Goal: Task Accomplishment & Management: Complete application form

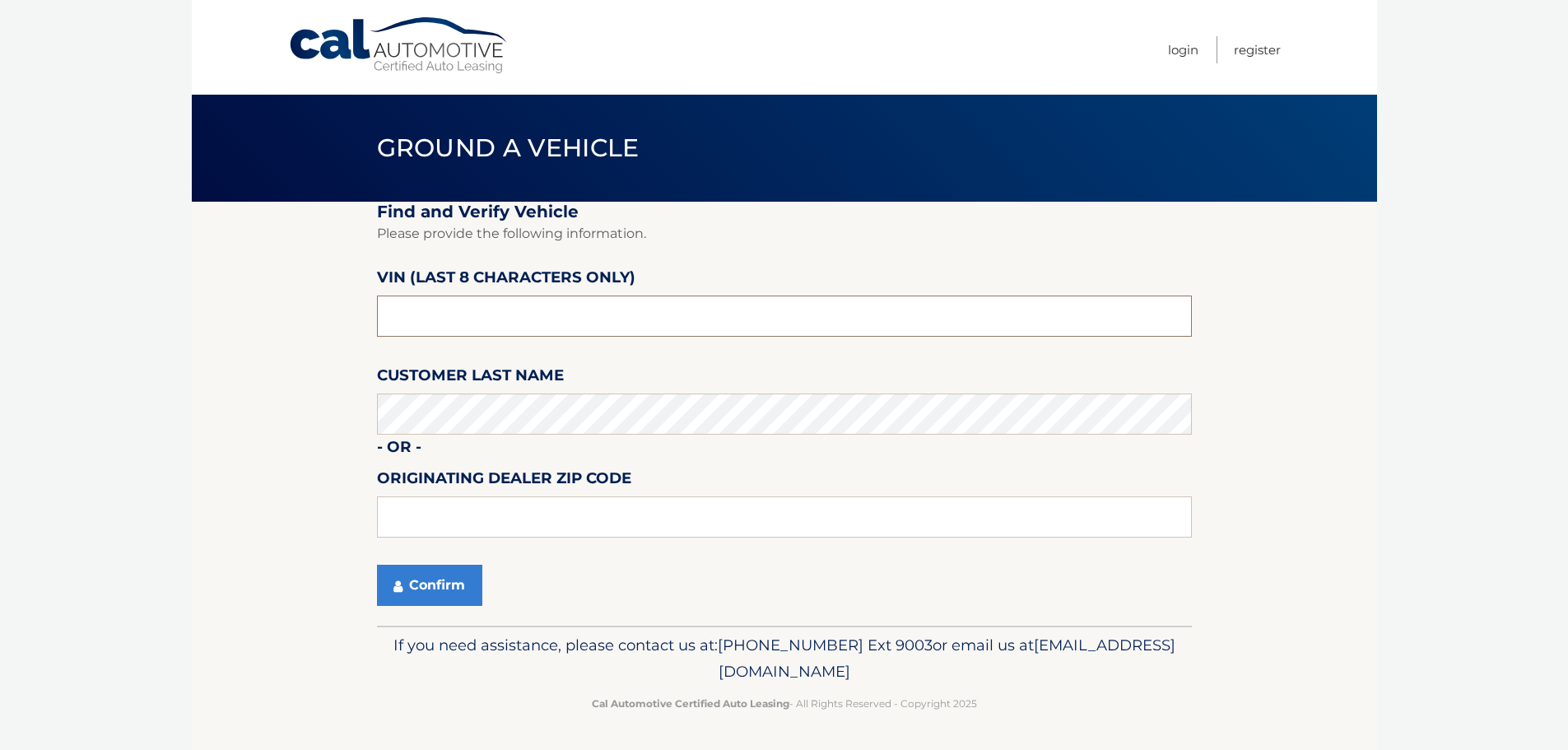
click at [556, 320] on input "text" at bounding box center [784, 316] width 815 height 41
type input "N1855069"
click at [449, 588] on button "Confirm" at bounding box center [430, 586] width 105 height 41
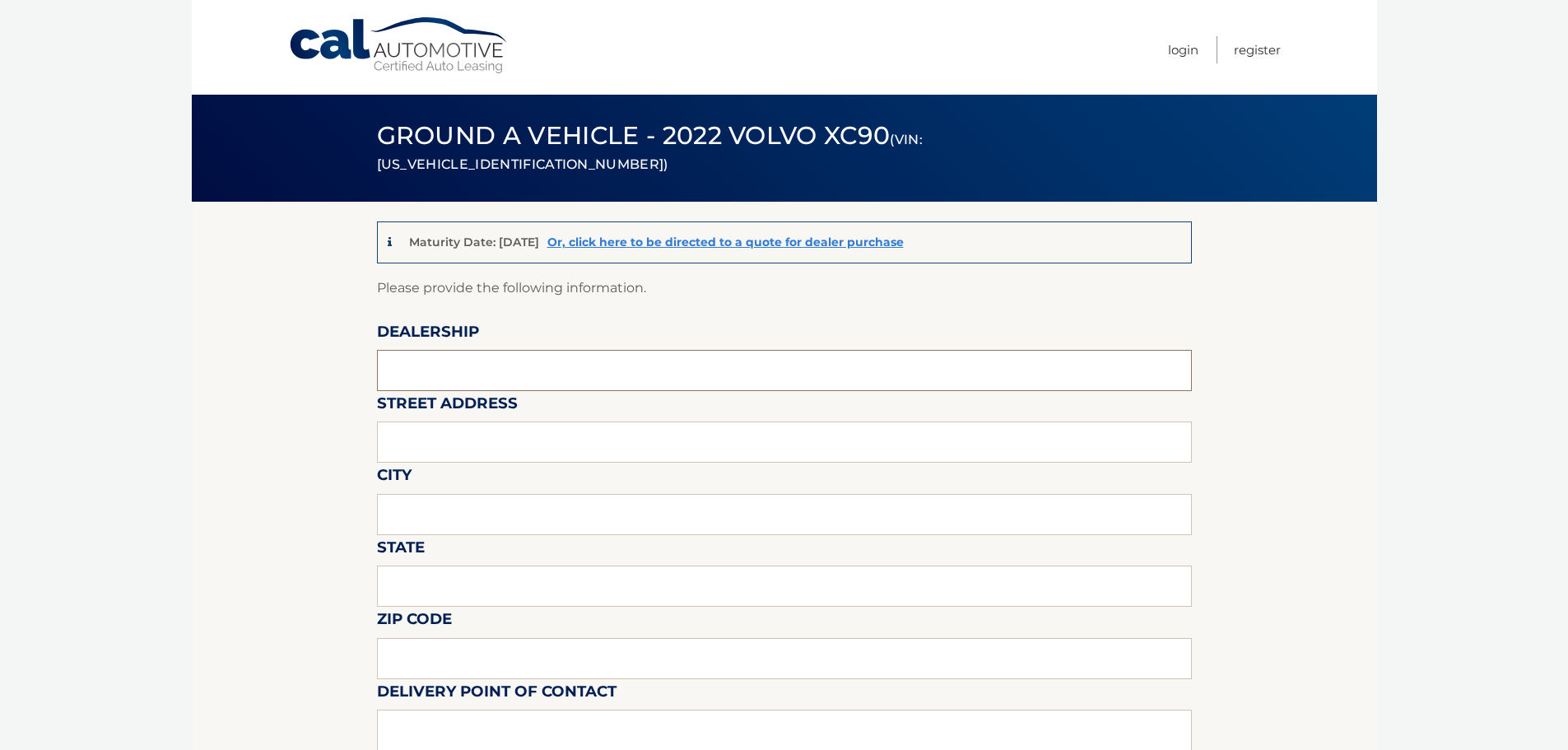
click at [479, 372] on input "text" at bounding box center [784, 370] width 815 height 41
type input "[PERSON_NAME] Volvo of [GEOGRAPHIC_DATA]"
type input "[STREET_ADDRESS]"
type input "[GEOGRAPHIC_DATA]"
type input "f"
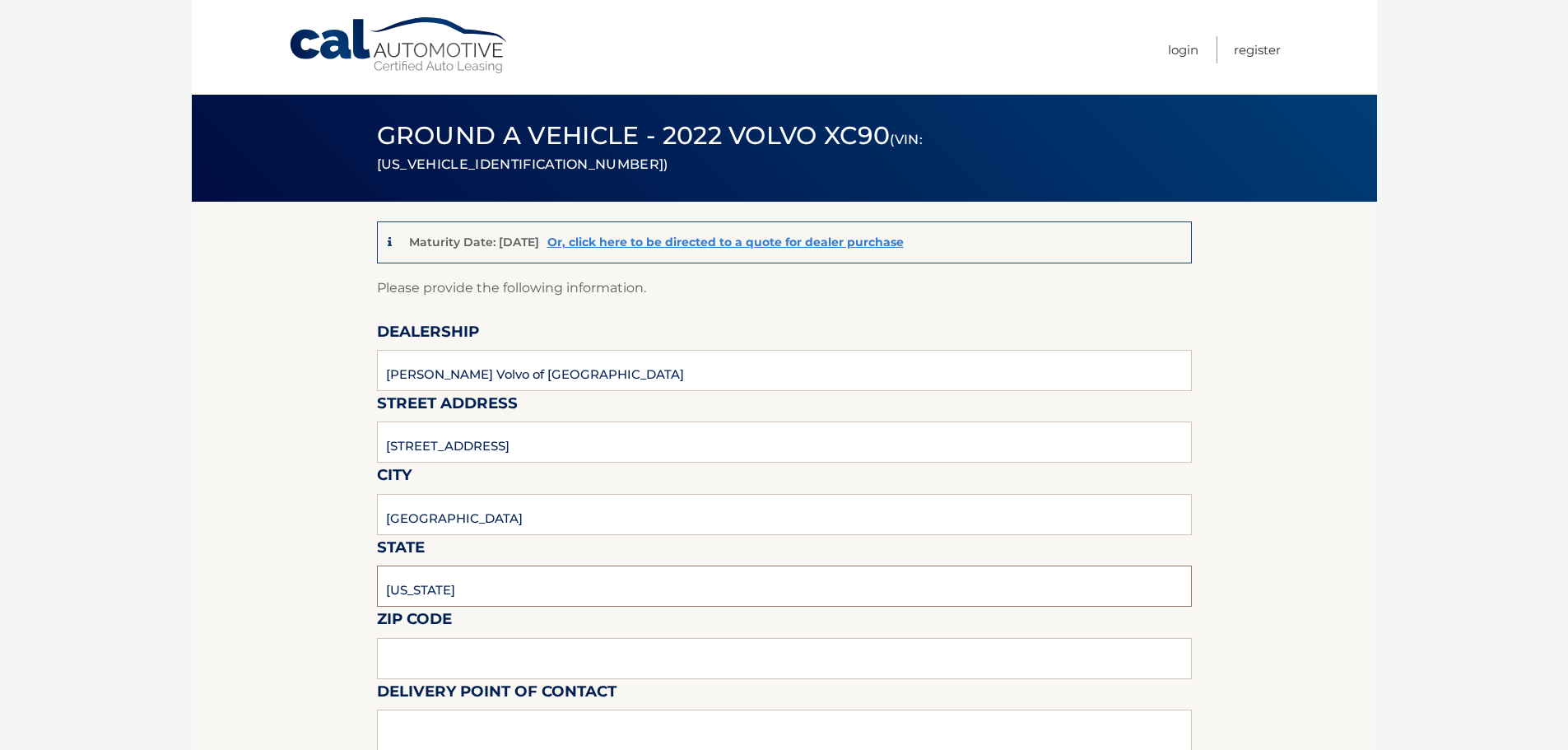
type input "[US_STATE]"
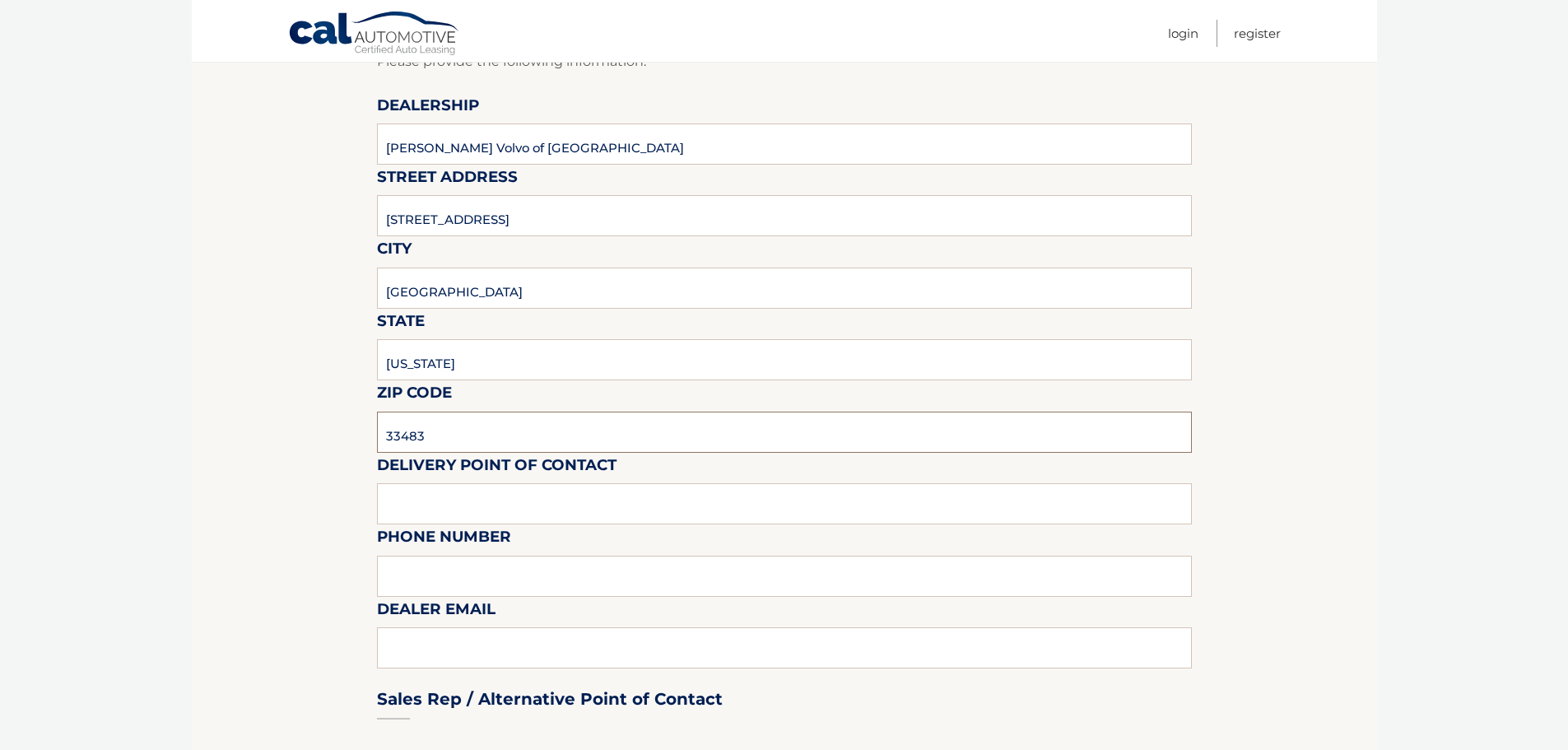
scroll to position [247, 0]
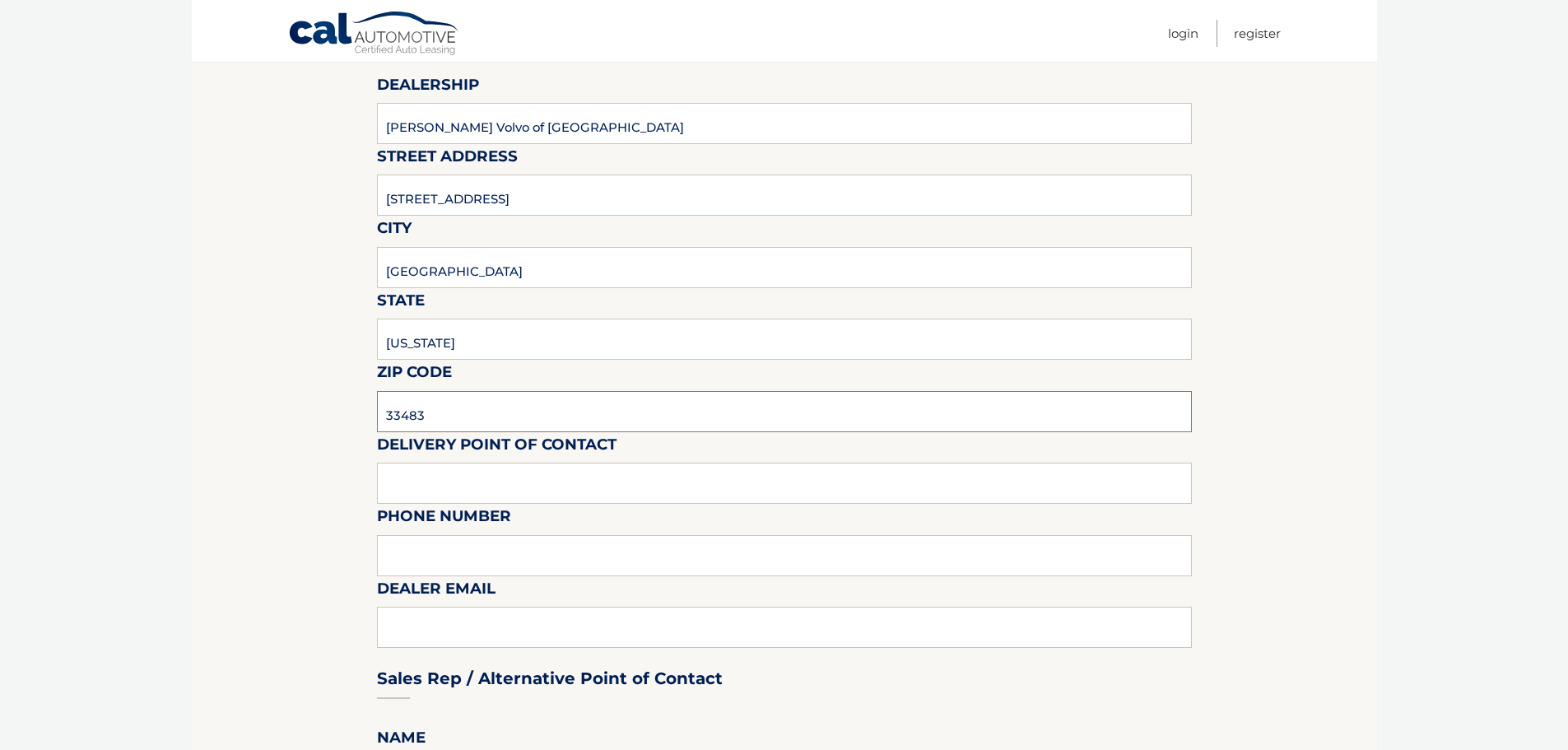
type input "33483"
click at [459, 488] on input "text" at bounding box center [784, 483] width 815 height 41
type input "[PERSON_NAME]"
click at [479, 548] on input "text" at bounding box center [784, 555] width 815 height 41
type input "[PHONE_NUMBER]"
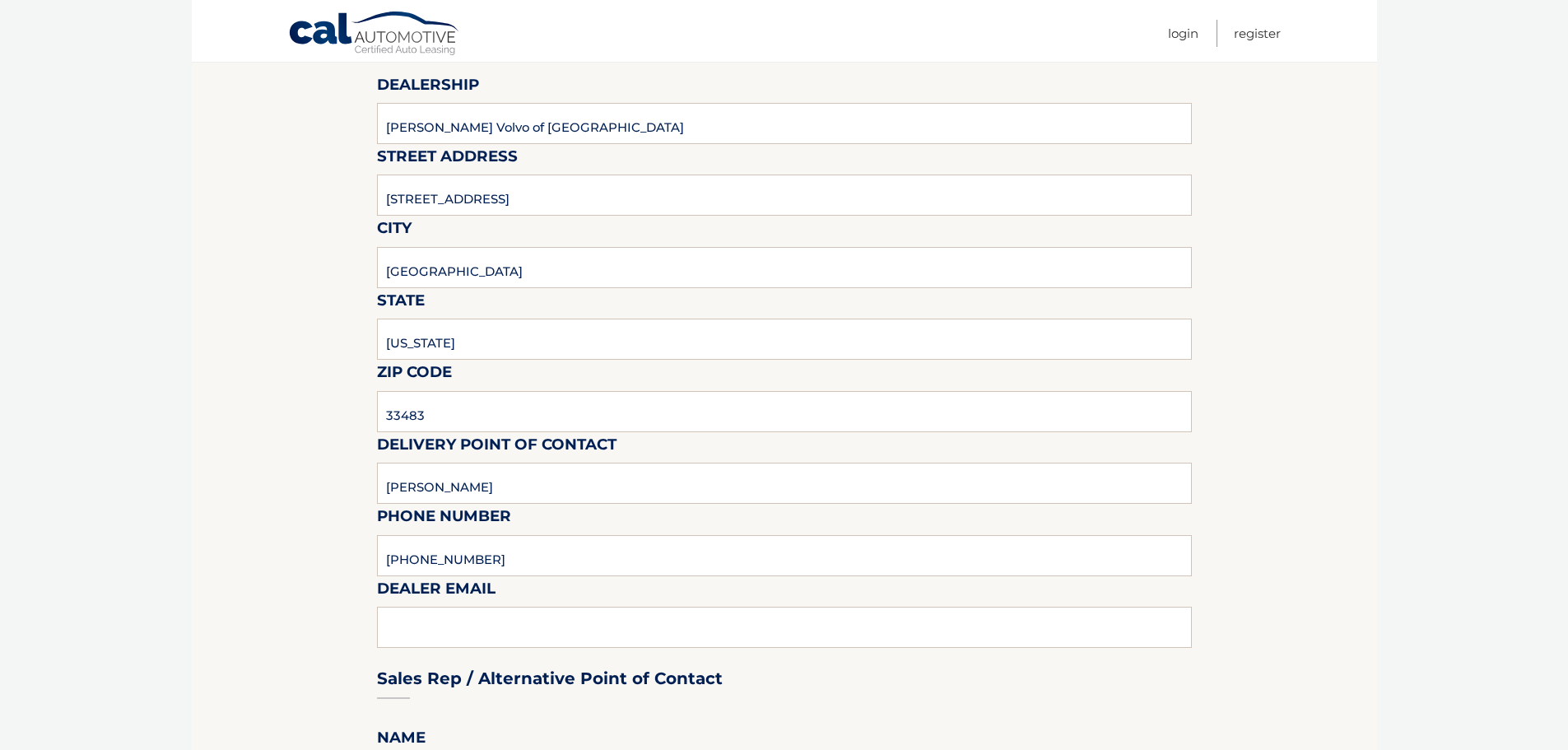
drag, startPoint x: 236, startPoint y: 570, endPoint x: 299, endPoint y: 587, distance: 65.3
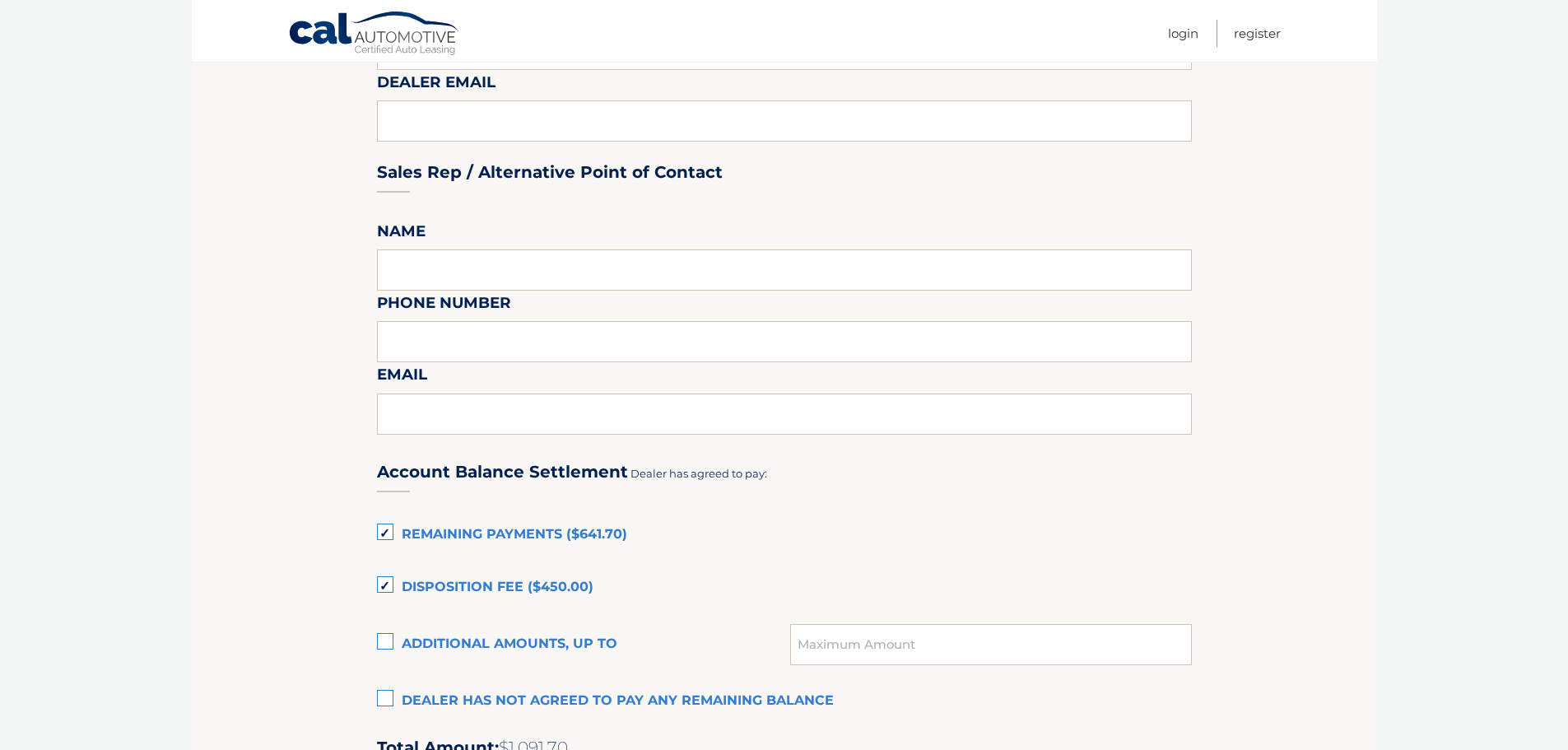
scroll to position [1070, 0]
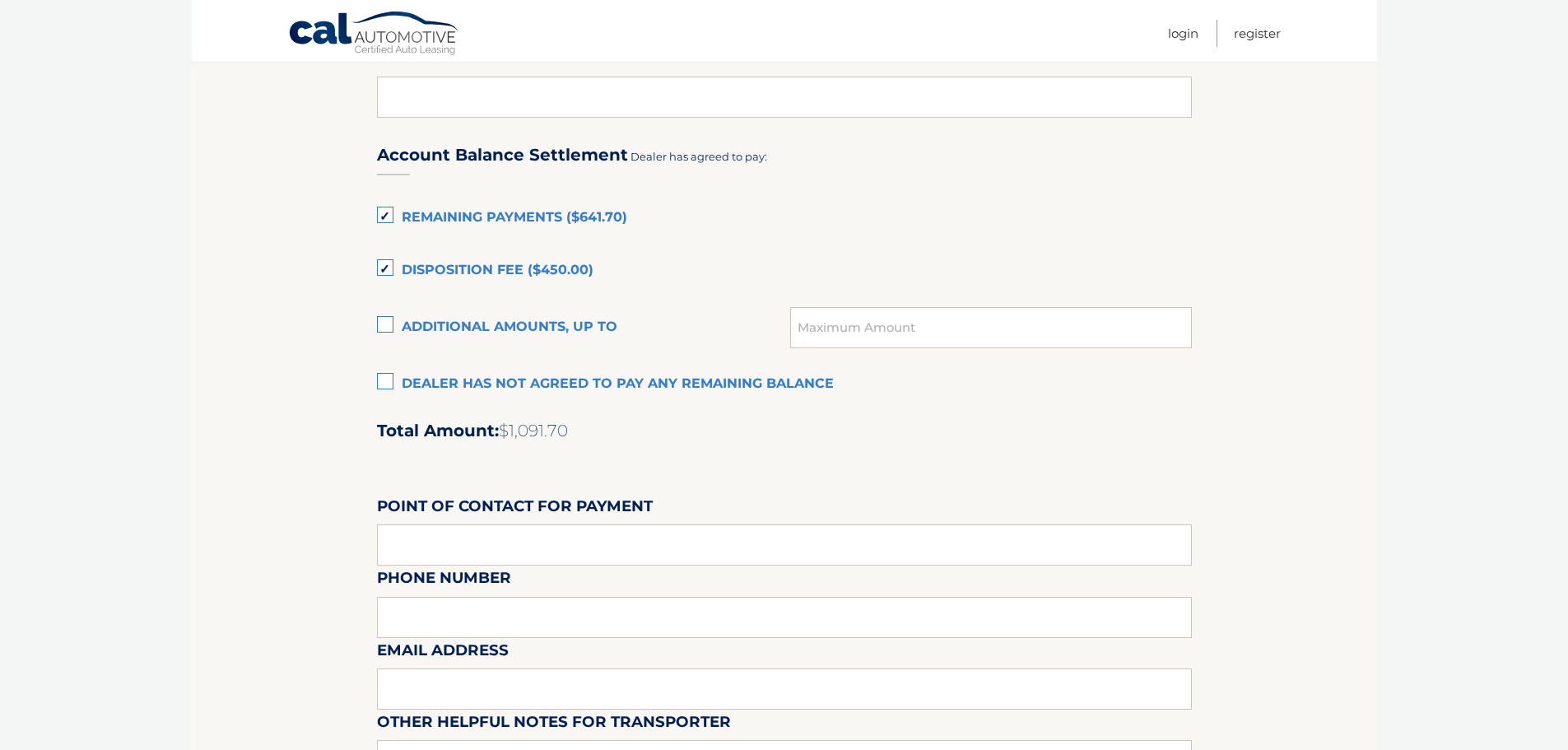
click at [387, 381] on label "Dealer has not agreed to pay any remaining balance" at bounding box center [784, 383] width 815 height 33
click at [0, 0] on input "Dealer has not agreed to pay any remaining balance" at bounding box center [0, 0] width 0 height 0
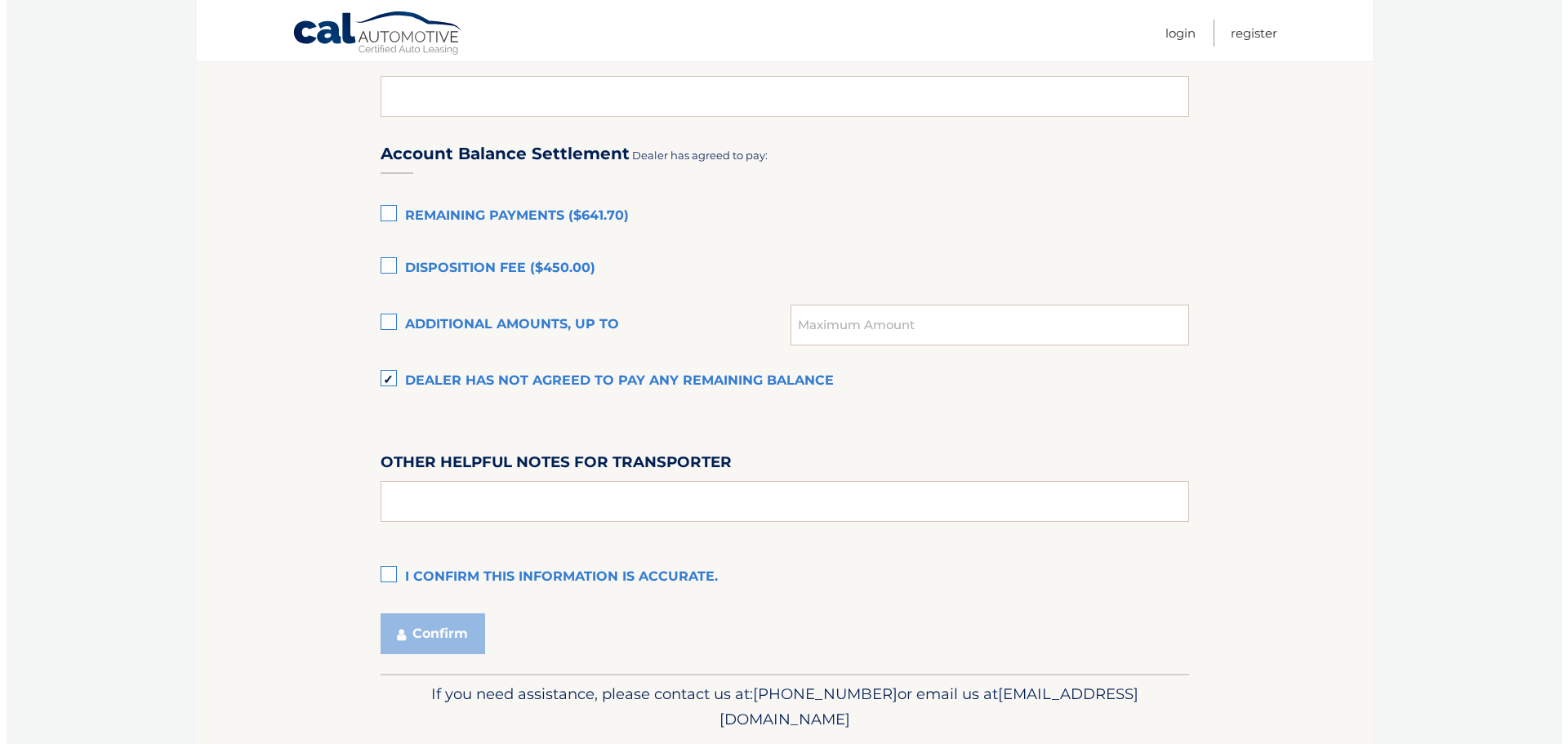
scroll to position [1115, 0]
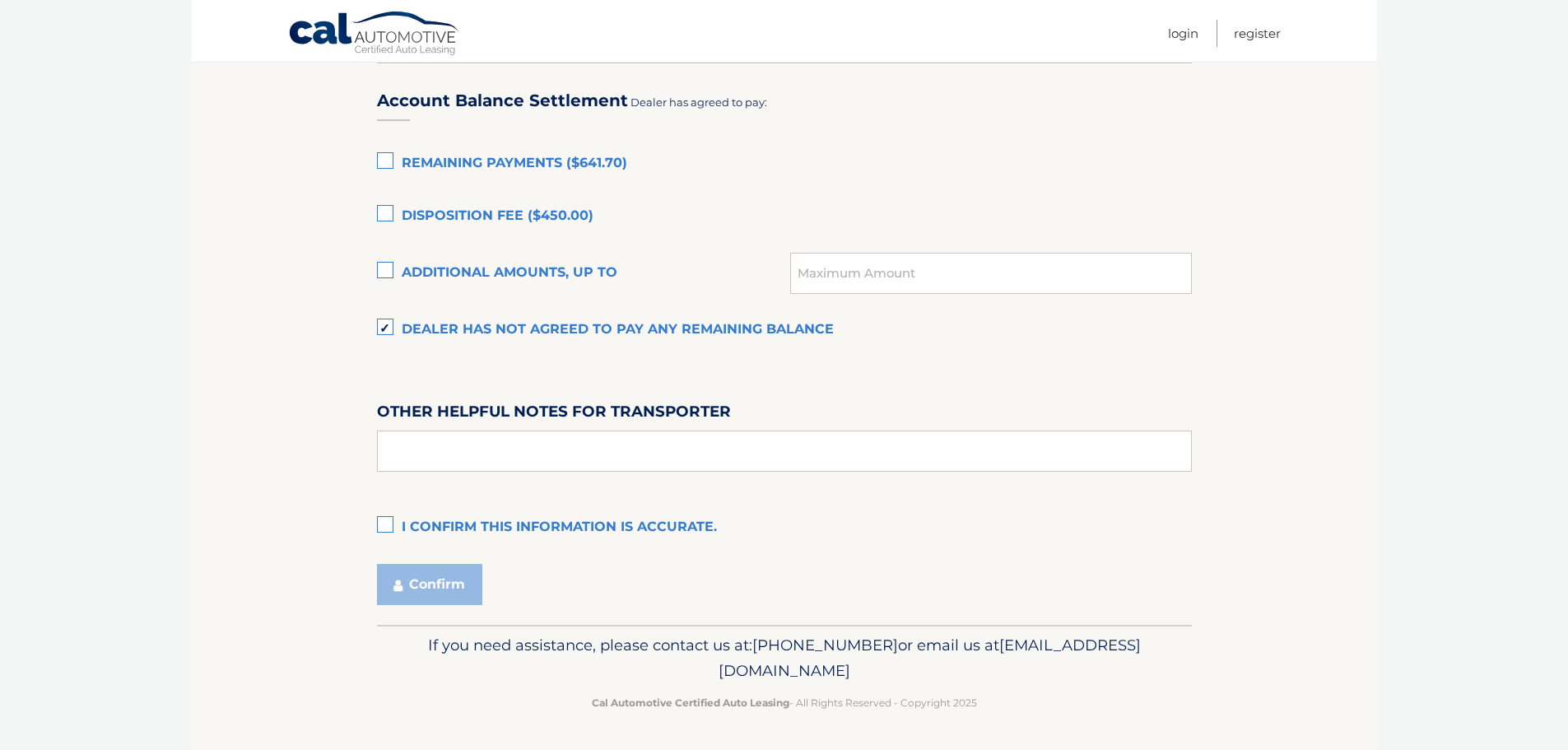
click at [384, 521] on label "I confirm this information is accurate." at bounding box center [784, 527] width 815 height 33
click at [0, 0] on input "I confirm this information is accurate." at bounding box center [0, 0] width 0 height 0
click at [415, 590] on button "Confirm" at bounding box center [430, 585] width 105 height 41
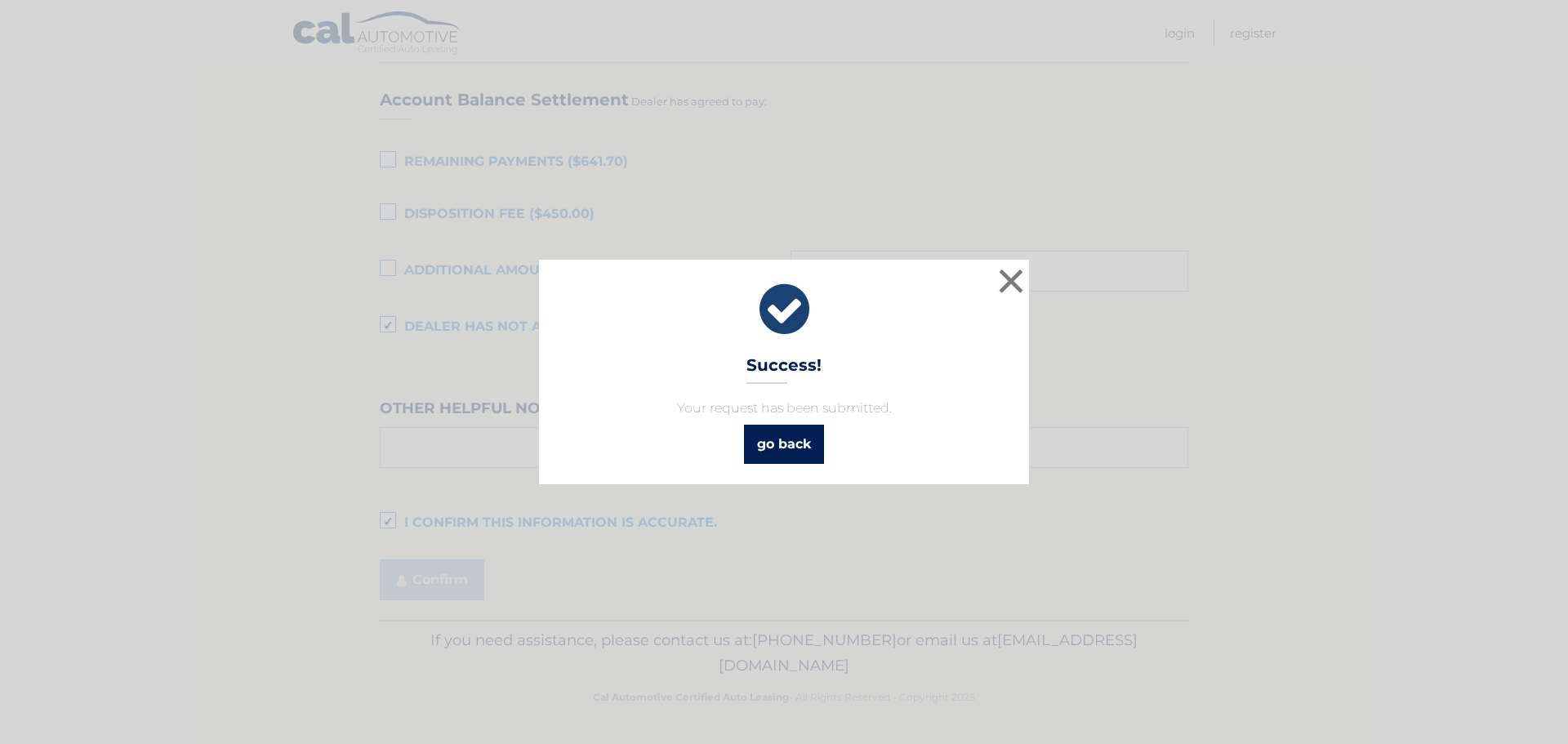
click at [805, 444] on link "go back" at bounding box center [784, 444] width 80 height 39
